Goal: Transaction & Acquisition: Purchase product/service

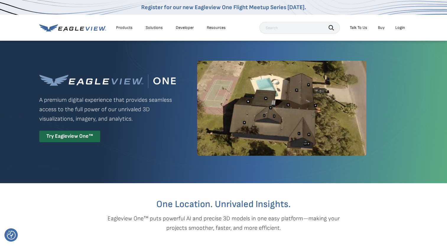
click at [403, 32] on li "Login" at bounding box center [400, 27] width 16 height 9
click at [399, 30] on div "Login" at bounding box center [400, 27] width 10 height 5
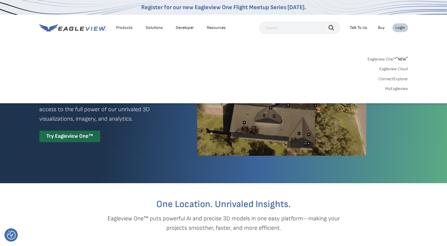
click at [398, 89] on link "MyEagleview" at bounding box center [396, 88] width 23 height 5
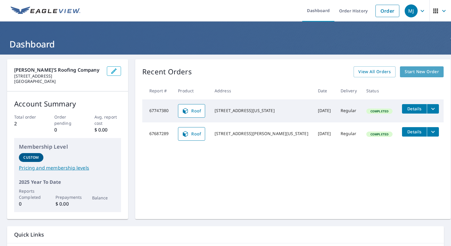
click at [411, 73] on span "Start New Order" at bounding box center [422, 71] width 34 height 7
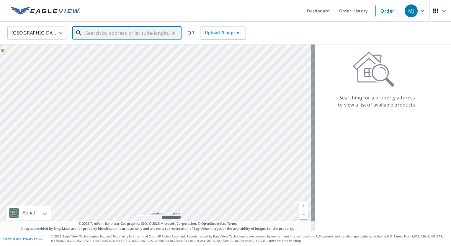
click at [151, 34] on input "text" at bounding box center [127, 33] width 84 height 17
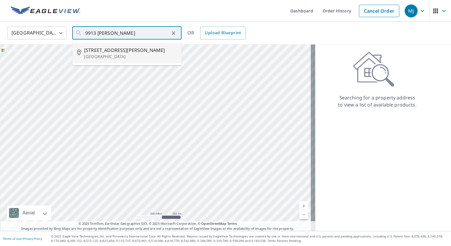
type input "[STREET_ADDRESS][PERSON_NAME]"
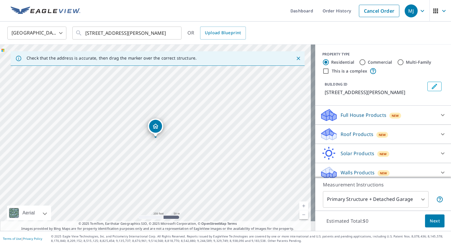
click at [441, 136] on icon at bounding box center [443, 134] width 4 height 2
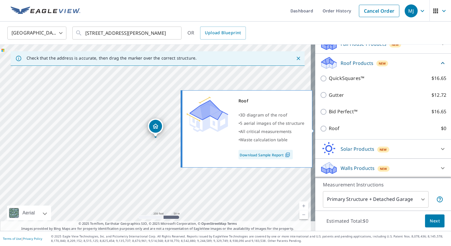
click at [389, 130] on label "Roof $0" at bounding box center [387, 128] width 117 height 7
click at [329, 130] on input "Roof $0" at bounding box center [324, 128] width 9 height 7
checkbox input "true"
type input "3"
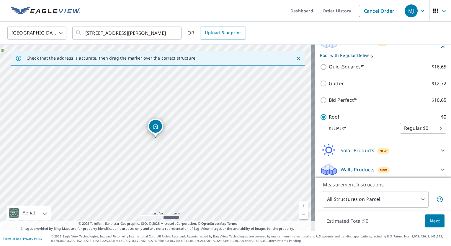
scroll to position [84, 0]
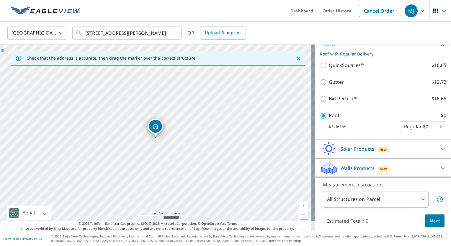
click at [430, 224] on span "Next" at bounding box center [435, 221] width 10 height 7
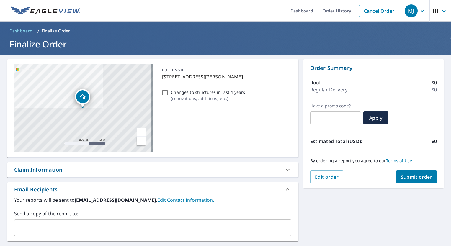
click at [401, 176] on span "Submit order" at bounding box center [417, 177] width 32 height 6
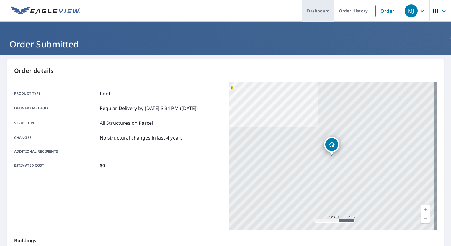
click at [322, 10] on link "Dashboard" at bounding box center [318, 11] width 32 height 22
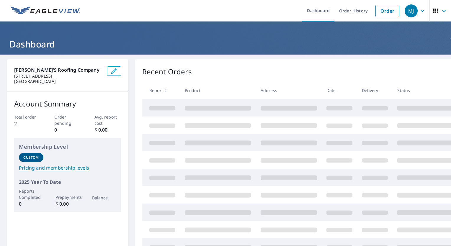
scroll to position [30, 0]
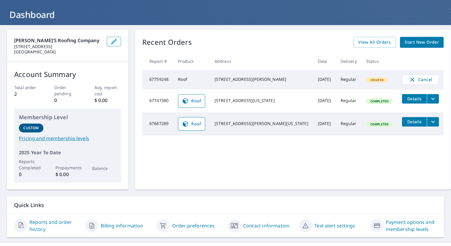
click at [430, 100] on icon "filesDropdownBtn-67747380" at bounding box center [433, 98] width 7 height 7
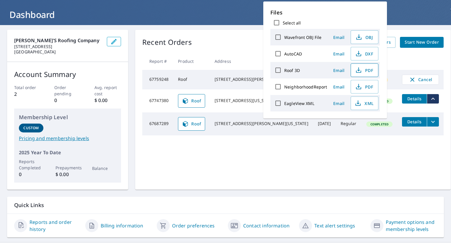
click at [359, 72] on icon "button" at bounding box center [358, 70] width 7 height 7
